Goal: Task Accomplishment & Management: Complete application form

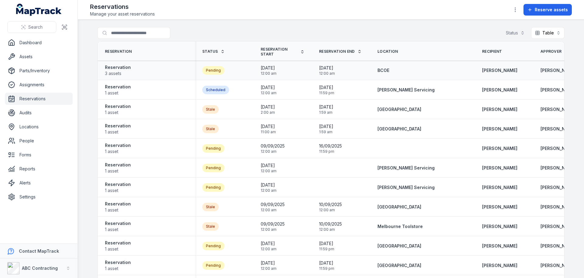
click at [212, 70] on div "Pending" at bounding box center [213, 70] width 22 height 9
click at [105, 69] on strong "Reservation" at bounding box center [118, 67] width 26 height 6
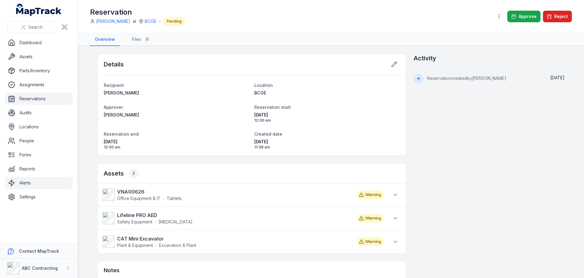
click at [39, 184] on link "Alerts" at bounding box center [39, 183] width 68 height 12
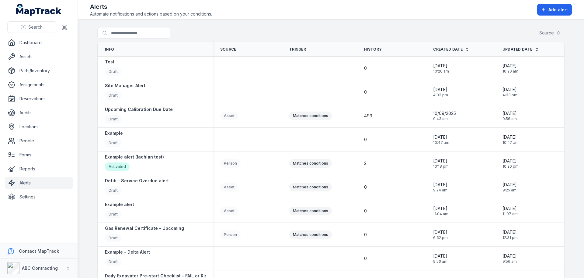
scroll to position [238, 0]
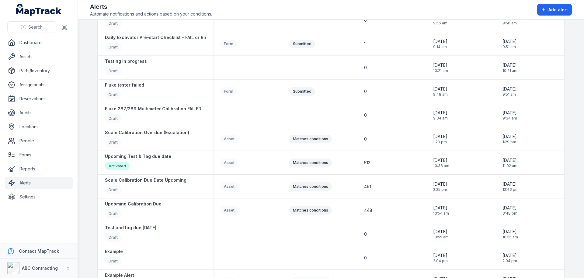
click at [562, 18] on header "Toggle Navigation Alerts Automate notifications and actions based on your condi…" at bounding box center [331, 10] width 507 height 20
click at [562, 10] on span "Add alert" at bounding box center [558, 10] width 19 height 6
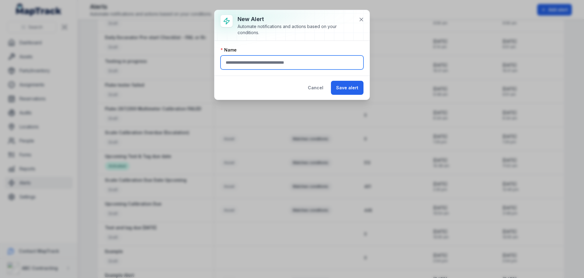
click at [304, 56] on input "text" at bounding box center [292, 62] width 143 height 14
type input "*"
type input "**********"
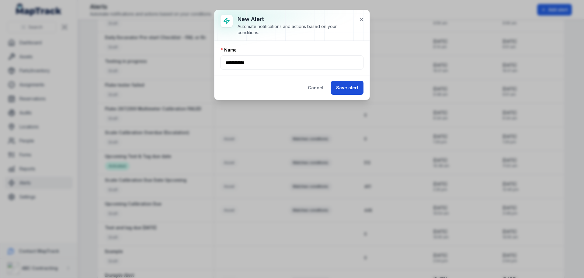
click at [355, 93] on button "Save alert" at bounding box center [347, 88] width 33 height 14
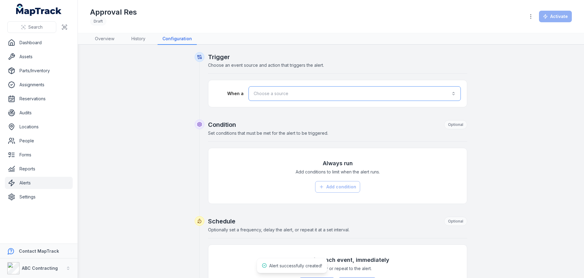
click at [273, 100] on button "Choose a source" at bounding box center [355, 93] width 212 height 15
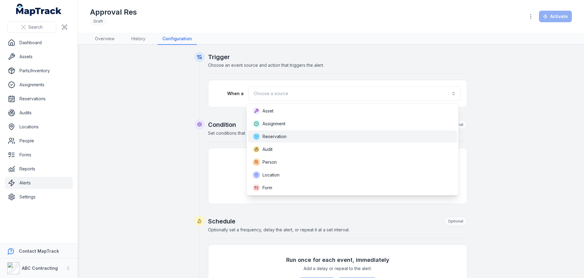
click at [269, 134] on span "Reservation" at bounding box center [275, 136] width 24 height 6
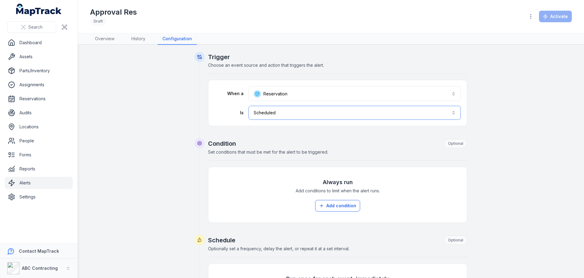
click at [293, 112] on button "Scheduled *****" at bounding box center [355, 113] width 212 height 14
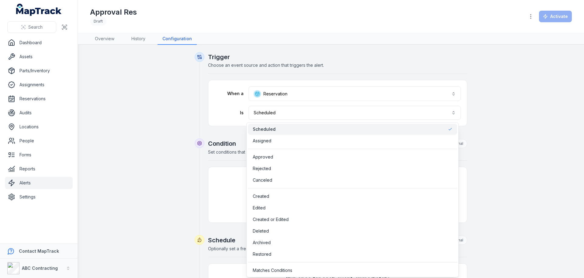
click at [195, 143] on div "**********" at bounding box center [331, 236] width 273 height 368
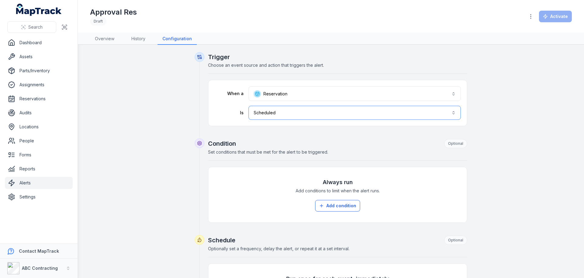
click at [272, 110] on button "Scheduled *****" at bounding box center [355, 113] width 212 height 14
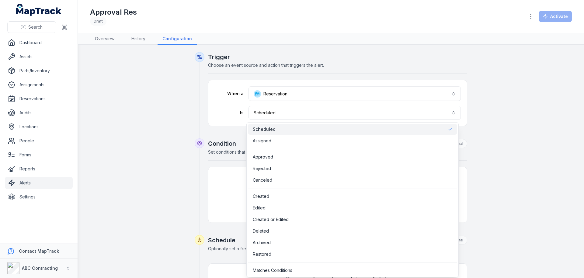
click at [150, 138] on div "**********" at bounding box center [331, 247] width 468 height 390
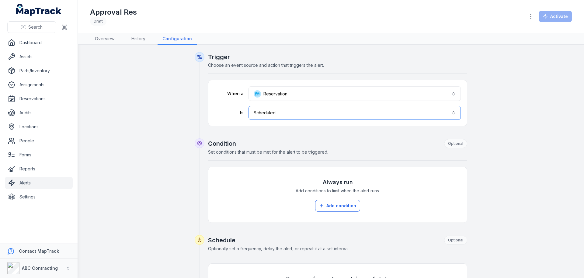
scroll to position [126, 0]
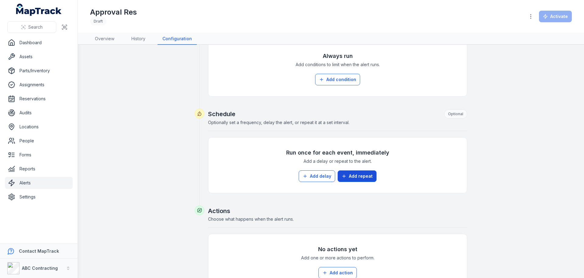
click at [363, 173] on button "Add repeat" at bounding box center [357, 176] width 39 height 12
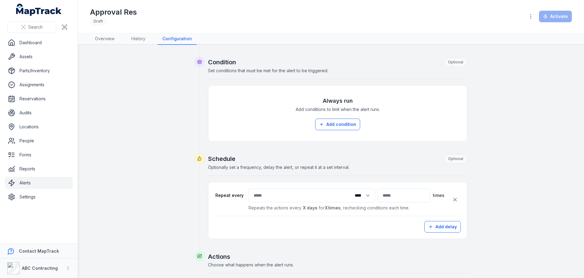
scroll to position [115, 0]
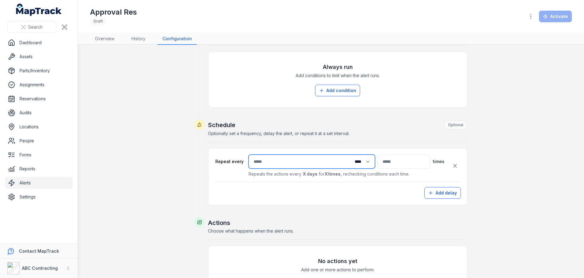
click at [304, 167] on input "number" at bounding box center [312, 161] width 127 height 14
click at [386, 162] on input "number" at bounding box center [404, 161] width 53 height 14
click at [259, 166] on input "number" at bounding box center [312, 161] width 127 height 14
type input "*"
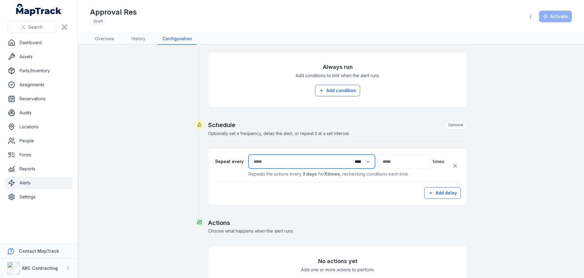
type input "*"
click at [384, 165] on input "number" at bounding box center [404, 161] width 53 height 14
click at [275, 146] on div "Repeat every * Time units **** ***** ****** ***** ** times Repeats the actions …" at bounding box center [337, 173] width 259 height 63
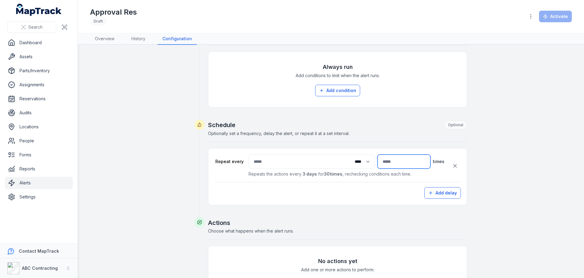
click at [409, 165] on input "**" at bounding box center [404, 161] width 53 height 14
type input "*"
click at [191, 124] on div "**********" at bounding box center [331, 132] width 468 height 391
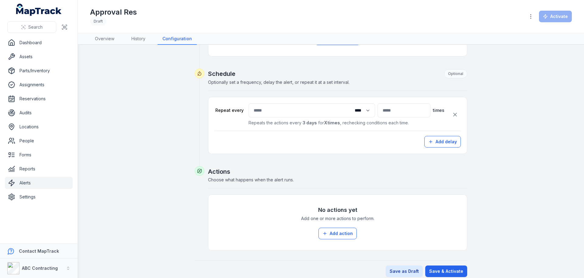
scroll to position [173, 0]
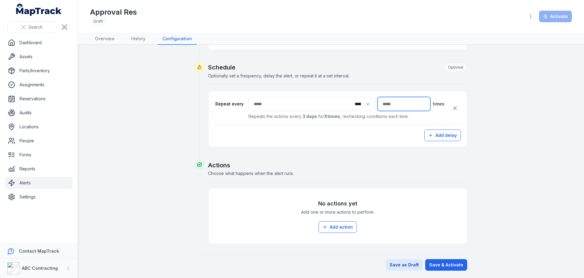
click at [378, 106] on input "number" at bounding box center [404, 104] width 53 height 14
type input "*"
click at [447, 136] on button "Add delay" at bounding box center [443, 135] width 37 height 12
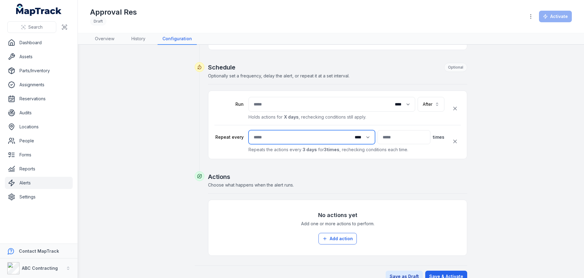
click at [294, 141] on input "*" at bounding box center [312, 137] width 127 height 14
drag, startPoint x: 142, startPoint y: 13, endPoint x: 88, endPoint y: 15, distance: 53.9
click at [88, 15] on header "Toggle Navigation Approval Res Draft Activate" at bounding box center [331, 16] width 507 height 33
click at [139, 97] on div "**********" at bounding box center [331, 80] width 468 height 402
click at [169, 15] on div "Approval Res Draft" at bounding box center [305, 16] width 430 height 18
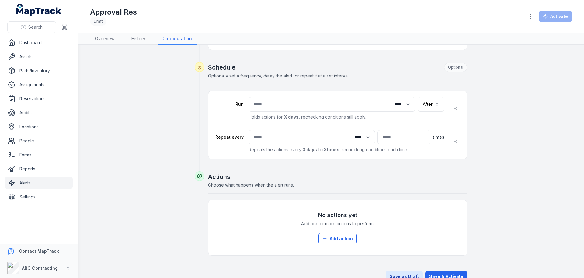
click at [146, 15] on div "Approval Res Draft" at bounding box center [305, 16] width 430 height 18
click at [255, 136] on input "*" at bounding box center [312, 137] width 127 height 14
type input "*"
drag, startPoint x: 380, startPoint y: 138, endPoint x: 339, endPoint y: 134, distance: 40.4
click at [339, 134] on div "* Time units **** ***** ****** ***** * times" at bounding box center [347, 137] width 196 height 14
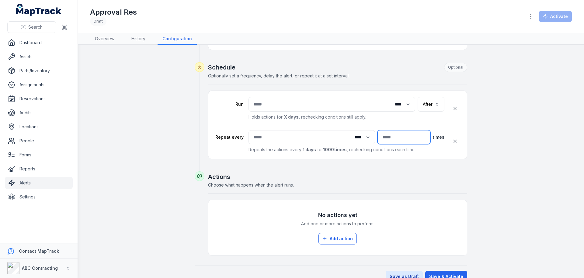
type input "****"
click at [203, 150] on div "Schedule Optional Optionally set a frequency, delay the alert, or repeat it at …" at bounding box center [331, 116] width 273 height 109
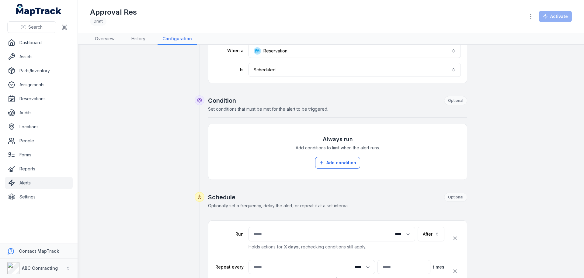
scroll to position [0, 0]
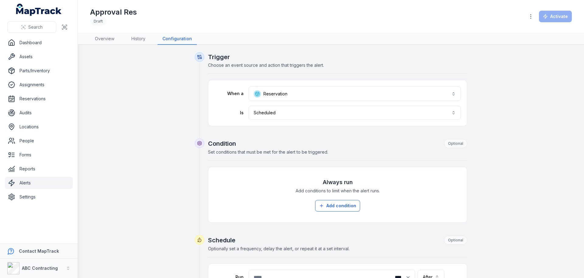
click at [160, 132] on div "**********" at bounding box center [331, 253] width 468 height 402
click at [37, 55] on link "Assets" at bounding box center [39, 57] width 68 height 12
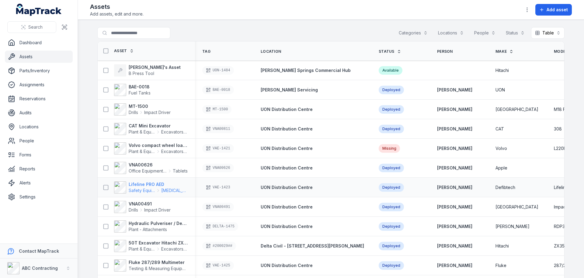
click at [149, 186] on strong "Lifeline PRO AED" at bounding box center [158, 184] width 59 height 6
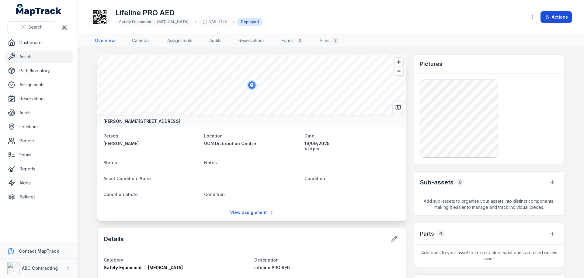
click at [558, 21] on button "Actions" at bounding box center [556, 17] width 31 height 12
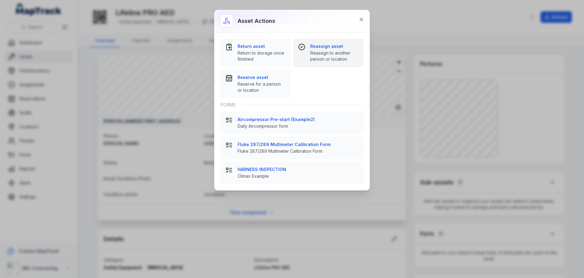
click at [331, 47] on strong "Reassign asset" at bounding box center [335, 46] width 48 height 6
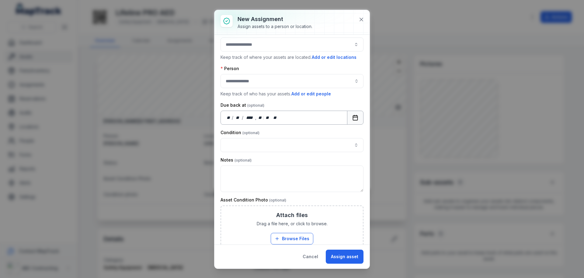
scroll to position [11, 0]
click at [353, 120] on rect "Calendar" at bounding box center [355, 118] width 5 height 5
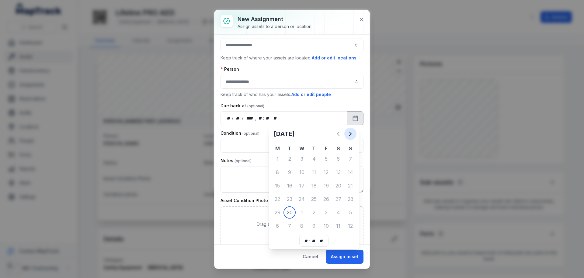
click at [350, 133] on icon "Next" at bounding box center [350, 133] width 7 height 7
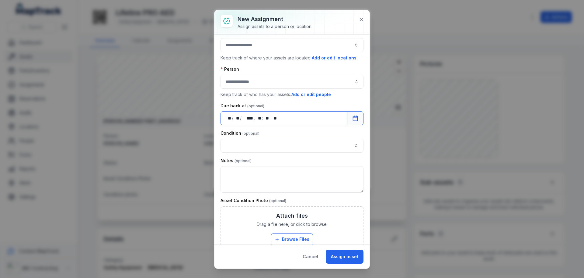
scroll to position [0, 0]
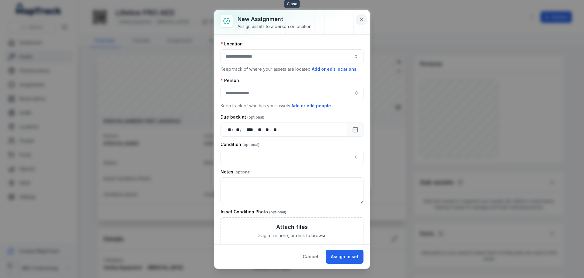
click at [357, 20] on button at bounding box center [362, 20] width 12 height 12
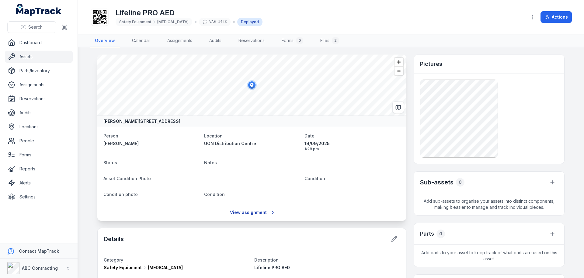
click at [251, 213] on link "View assignment" at bounding box center [252, 212] width 52 height 12
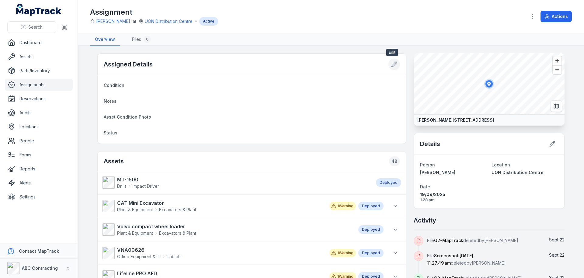
click at [391, 63] on icon at bounding box center [394, 64] width 6 height 6
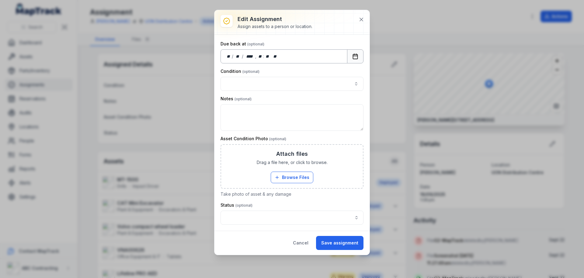
click at [349, 54] on button "Calendar" at bounding box center [355, 56] width 16 height 14
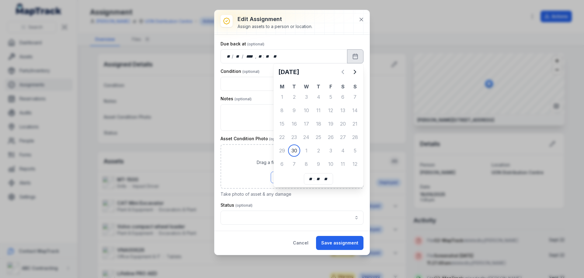
click at [309, 165] on div "8" at bounding box center [306, 164] width 12 height 12
click at [308, 164] on div "8" at bounding box center [306, 164] width 12 height 12
click at [300, 203] on div "Status" at bounding box center [292, 205] width 143 height 6
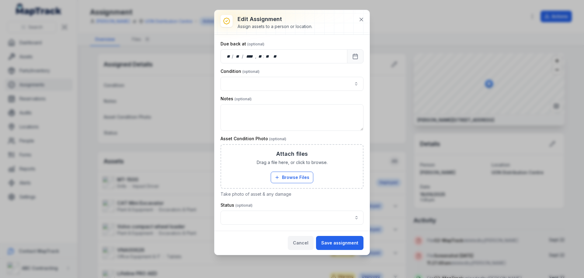
click at [300, 245] on button "Cancel" at bounding box center [301, 243] width 26 height 14
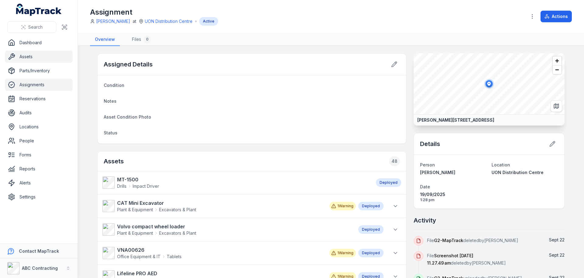
click at [41, 52] on link "Assets" at bounding box center [39, 57] width 68 height 12
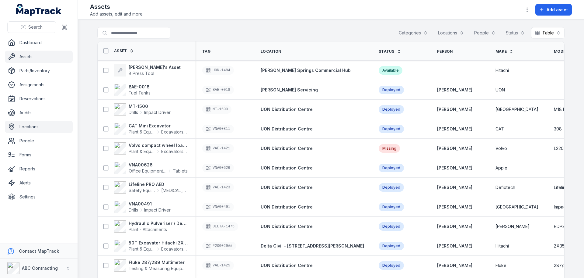
click at [35, 123] on link "Locations" at bounding box center [39, 127] width 68 height 12
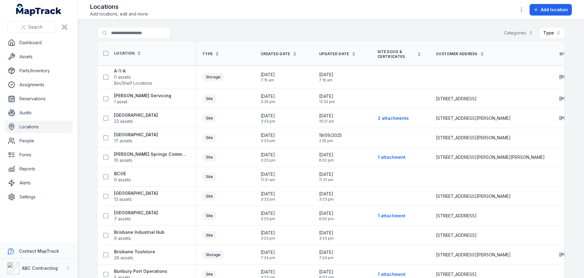
click at [523, 13] on button "button" at bounding box center [522, 10] width 12 height 12
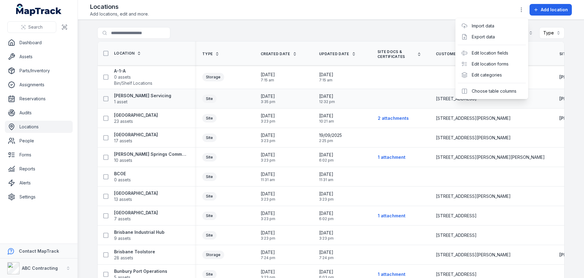
drag, startPoint x: 252, startPoint y: 35, endPoint x: 231, endPoint y: 94, distance: 63.2
click at [252, 34] on div "Toggle Navigation Locations Add locations, edit and more. Add location Search f…" at bounding box center [331, 139] width 507 height 278
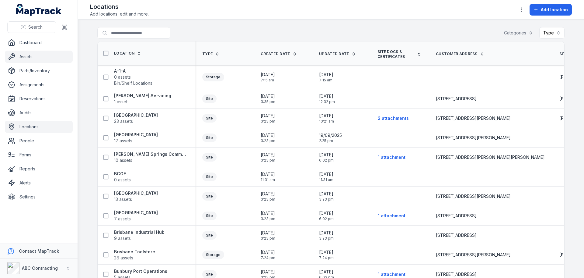
click at [45, 56] on link "Assets" at bounding box center [39, 57] width 68 height 12
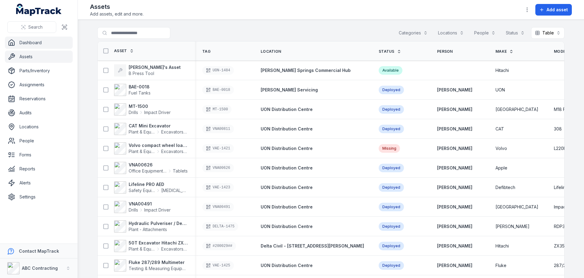
click at [42, 41] on link "Dashboard" at bounding box center [39, 43] width 68 height 12
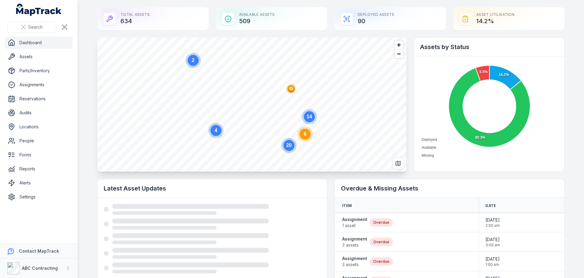
click at [301, 135] on circle at bounding box center [305, 133] width 11 height 11
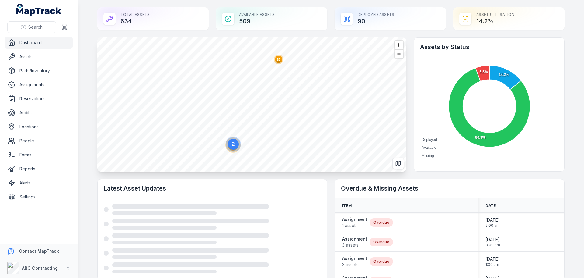
click at [231, 149] on circle at bounding box center [233, 144] width 11 height 11
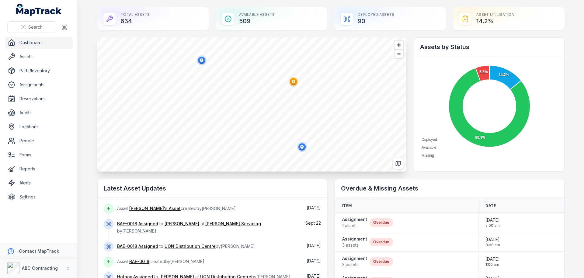
click at [294, 82] on ellipse "button" at bounding box center [293, 81] width 7 height 7
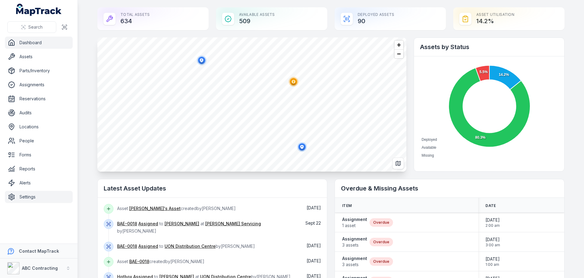
click at [20, 200] on link "Settings" at bounding box center [39, 197] width 68 height 12
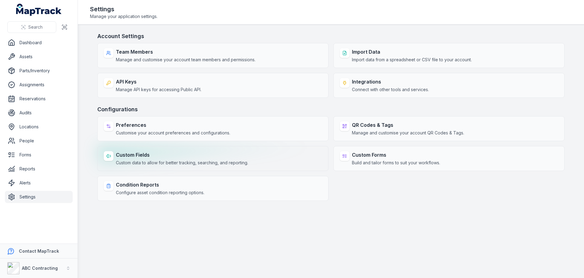
click at [132, 160] on span "Custom data to allow for better tracking, searching, and reporting." at bounding box center [182, 163] width 132 height 6
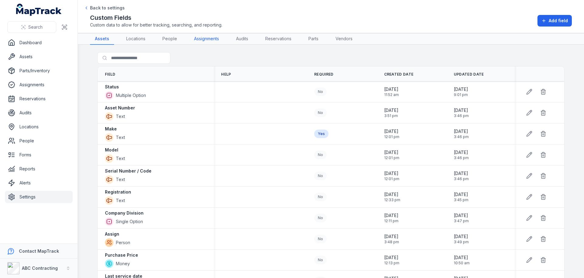
click at [212, 40] on link "Assignments" at bounding box center [206, 39] width 35 height 12
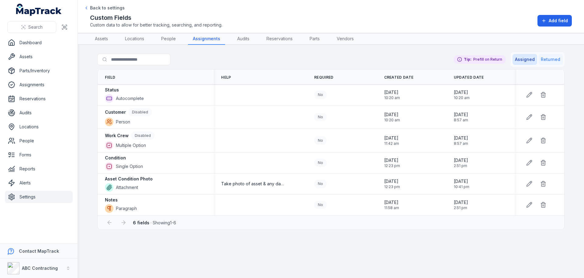
click at [555, 62] on button "Returned" at bounding box center [551, 59] width 24 height 11
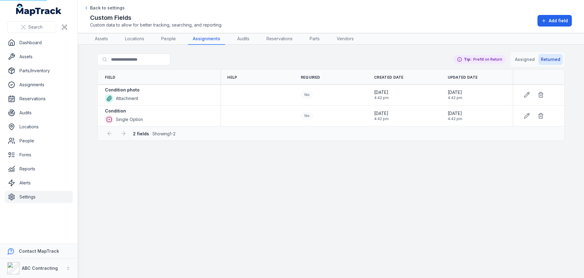
click at [554, 60] on button "Returned" at bounding box center [551, 59] width 24 height 11
click at [38, 56] on link "Assets" at bounding box center [39, 57] width 68 height 12
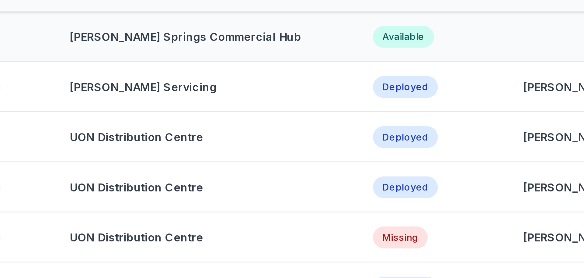
click at [379, 70] on div "Available" at bounding box center [391, 70] width 24 height 9
click at [379, 92] on div "Deployed" at bounding box center [391, 90] width 25 height 9
click at [379, 91] on div "Deployed" at bounding box center [391, 90] width 25 height 9
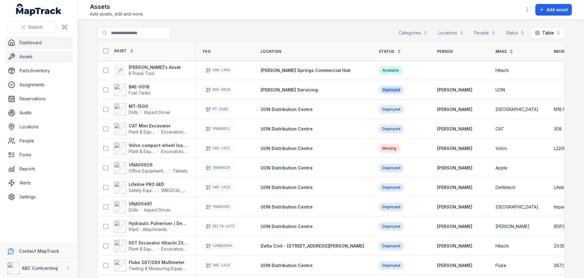
click at [64, 46] on link "Dashboard" at bounding box center [39, 43] width 68 height 12
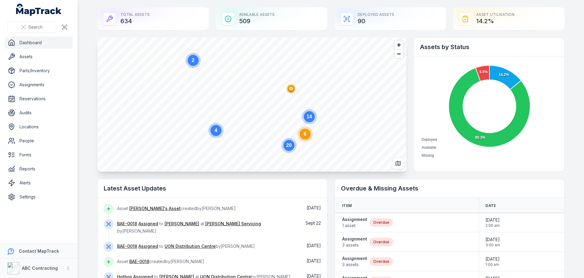
drag, startPoint x: 494, startPoint y: 21, endPoint x: 477, endPoint y: 19, distance: 17.0
click at [477, 19] on div "Asset utilisation 14.2 %" at bounding box center [509, 18] width 111 height 23
click at [489, 19] on div "Asset utilisation 14.2 %" at bounding box center [509, 18] width 111 height 23
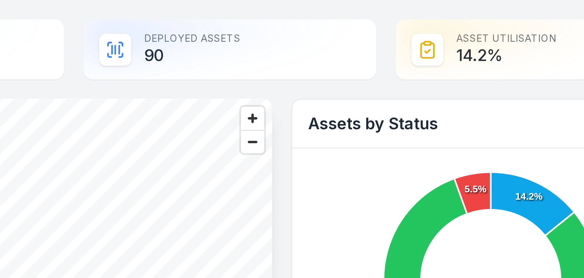
drag, startPoint x: 479, startPoint y: 23, endPoint x: 494, endPoint y: 21, distance: 15.3
click at [494, 21] on div "Asset utilisation 14.2 %" at bounding box center [509, 18] width 111 height 23
click at [494, 22] on div "Asset utilisation 14.2 %" at bounding box center [509, 18] width 111 height 23
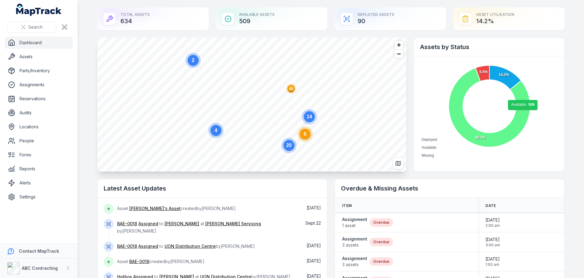
click at [521, 113] on icon at bounding box center [490, 107] width 82 height 79
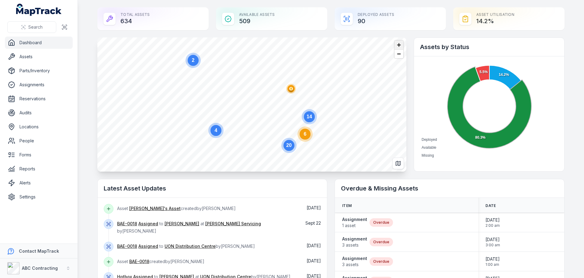
click at [400, 45] on span "Zoom in" at bounding box center [399, 44] width 9 height 9
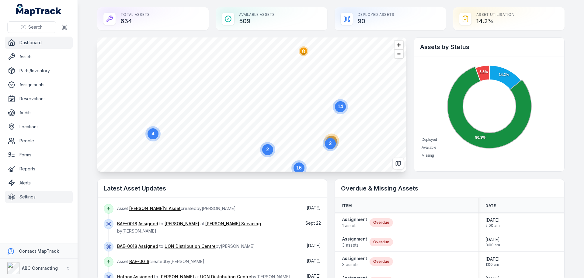
click at [32, 197] on link "Settings" at bounding box center [39, 197] width 68 height 12
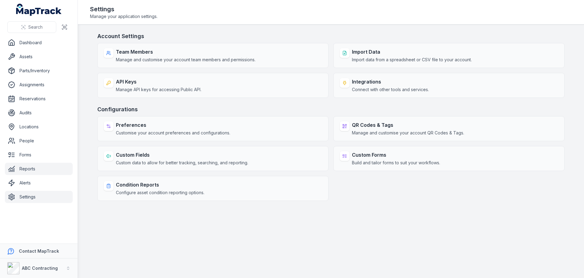
click at [30, 165] on link "Reports" at bounding box center [39, 169] width 68 height 12
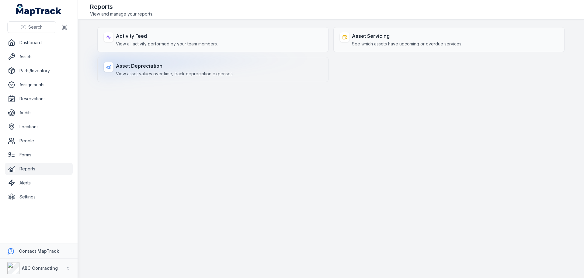
click at [176, 69] on strong "Asset Depreciation" at bounding box center [175, 65] width 118 height 7
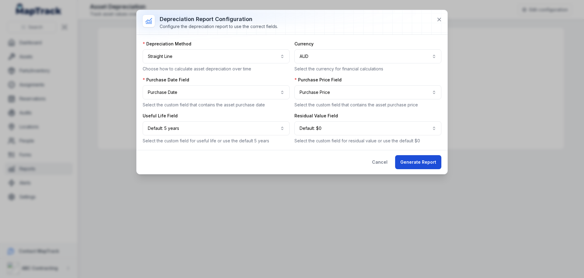
click at [409, 163] on button "Generate Report" at bounding box center [418, 162] width 46 height 14
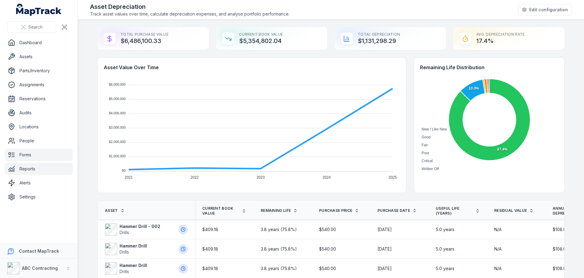
click at [30, 157] on link "Forms" at bounding box center [39, 155] width 68 height 12
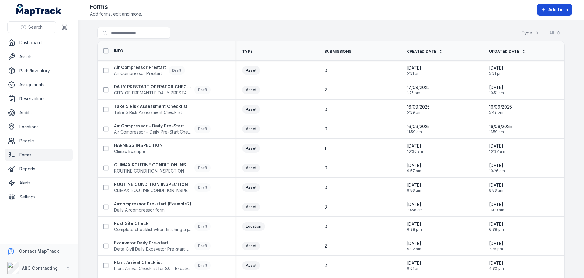
click at [561, 10] on span "Add form" at bounding box center [558, 10] width 19 height 6
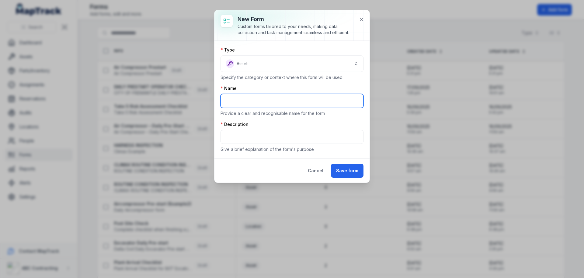
click at [262, 101] on input "text" at bounding box center [292, 101] width 143 height 14
click at [272, 100] on input "**********" at bounding box center [292, 101] width 143 height 14
type input "**********"
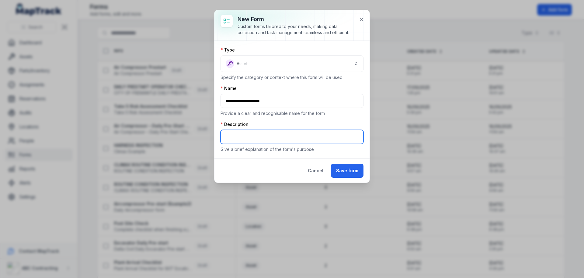
click at [249, 136] on input "text" at bounding box center [292, 137] width 143 height 14
paste input "**********"
type input "**********"
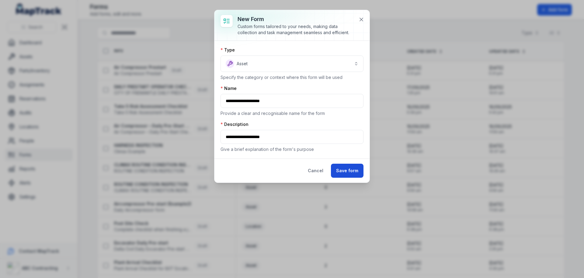
click at [345, 170] on button "Save form" at bounding box center [347, 170] width 33 height 14
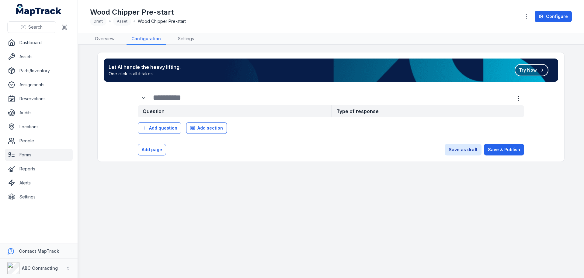
click at [524, 72] on button "Try Now" at bounding box center [532, 70] width 34 height 12
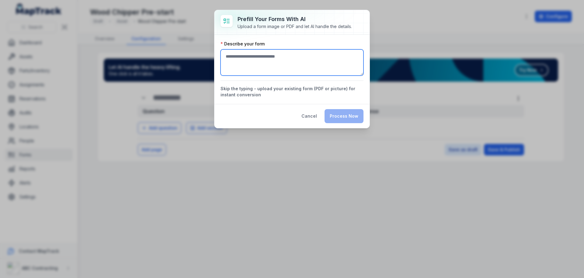
click at [263, 65] on textarea ":r12b:-form-item-label" at bounding box center [292, 62] width 143 height 26
type textarea "**********"
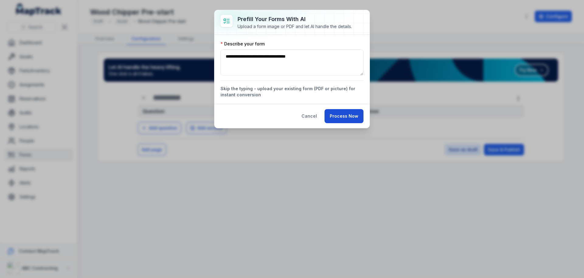
click at [337, 114] on button "Process Now" at bounding box center [344, 116] width 39 height 14
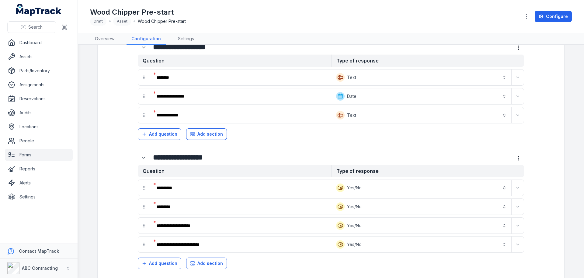
scroll to position [54, 0]
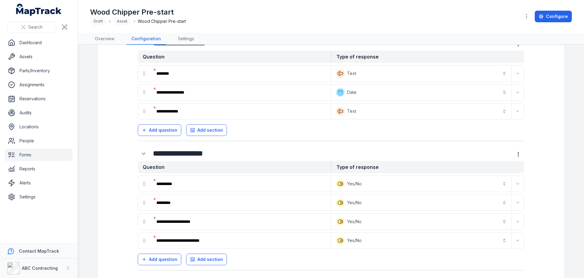
click at [25, 156] on link "Forms" at bounding box center [39, 155] width 68 height 12
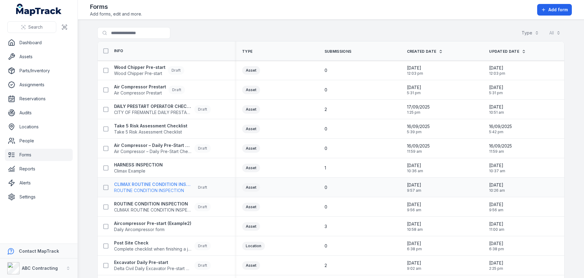
scroll to position [4, 0]
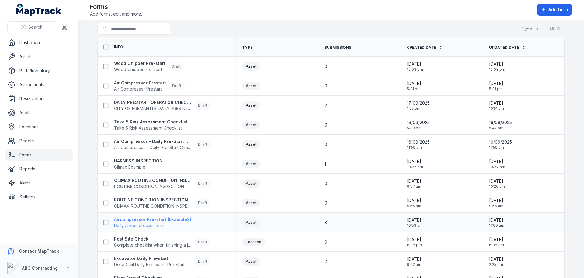
click at [151, 220] on strong "Aircompressor Pre-start (Example2)" at bounding box center [152, 219] width 77 height 6
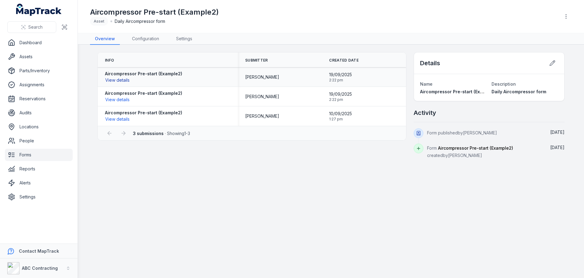
click at [125, 81] on button "View details" at bounding box center [117, 80] width 25 height 7
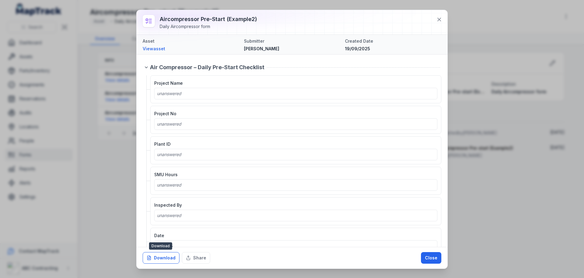
click at [156, 260] on button "Download" at bounding box center [161, 258] width 37 height 12
click at [426, 259] on button "Close" at bounding box center [431, 258] width 20 height 12
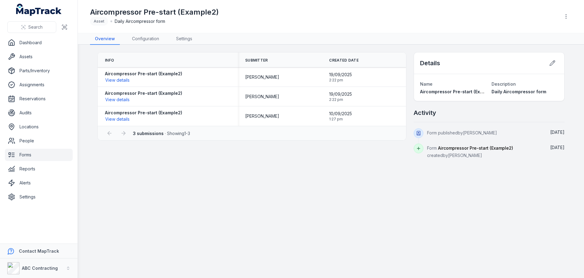
click at [319, 153] on div "Info Submitter Created Date Aircompressor Pre-start (Example2) View details [PE…" at bounding box center [331, 105] width 468 height 107
click at [35, 58] on link "Assets" at bounding box center [39, 57] width 68 height 12
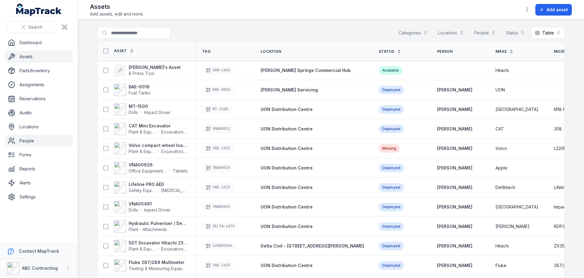
click at [26, 142] on link "People" at bounding box center [39, 141] width 68 height 12
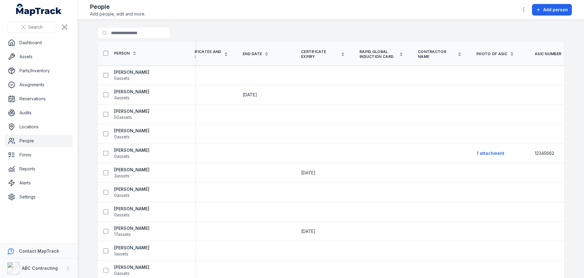
scroll to position [0, 725]
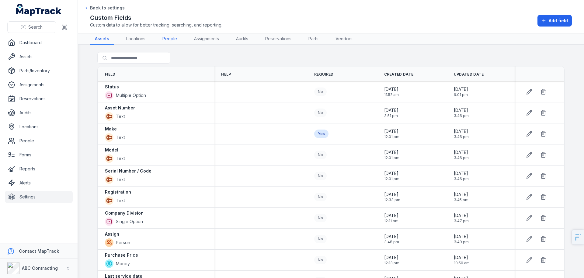
click at [162, 38] on link "People" at bounding box center [170, 39] width 24 height 12
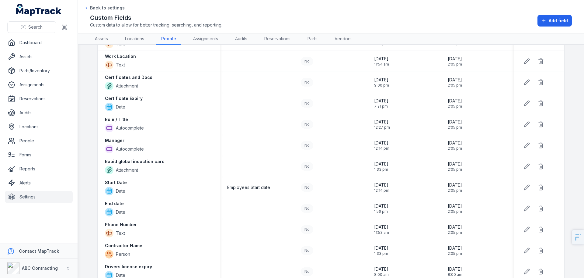
scroll to position [73, 0]
click at [525, 100] on icon at bounding box center [527, 103] width 6 height 6
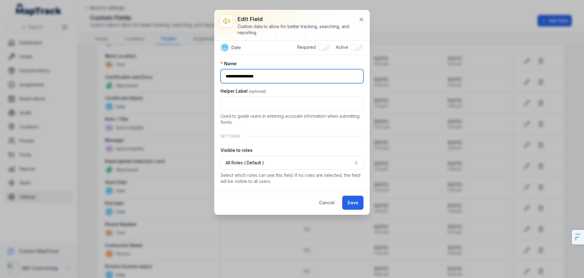
click at [238, 78] on input "**********" at bounding box center [292, 76] width 143 height 14
click at [221, 78] on input "**********" at bounding box center [292, 76] width 143 height 14
type input "**********"
click at [352, 201] on button "Save" at bounding box center [352, 202] width 21 height 14
